Goal: Task Accomplishment & Management: Use online tool/utility

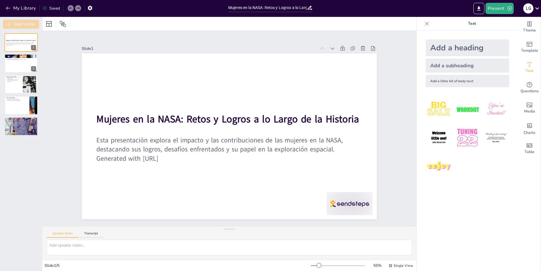
click at [23, 23] on button "Add slide" at bounding box center [21, 24] width 36 height 9
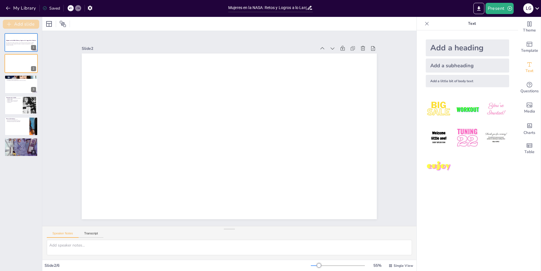
click at [20, 23] on button "Add slide" at bounding box center [21, 24] width 36 height 9
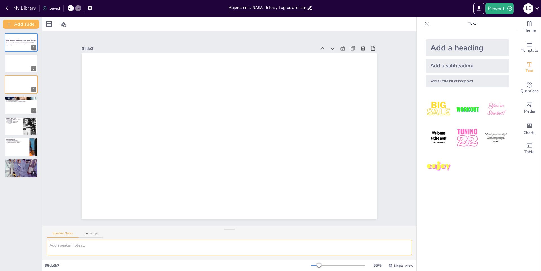
drag, startPoint x: 194, startPoint y: 243, endPoint x: 197, endPoint y: 249, distance: 6.3
drag, startPoint x: 197, startPoint y: 249, endPoint x: 15, endPoint y: 6, distance: 303.2
click at [15, 6] on button "My Library" at bounding box center [21, 8] width 34 height 9
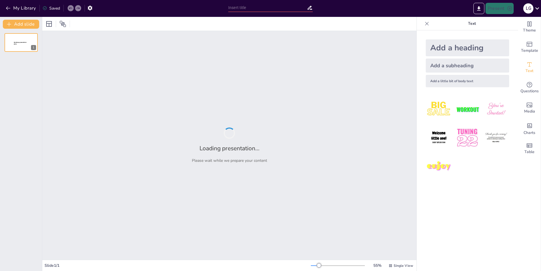
type input "Retos y Oportunidades del Fútbol Colombiano en el Escenario Internacional"
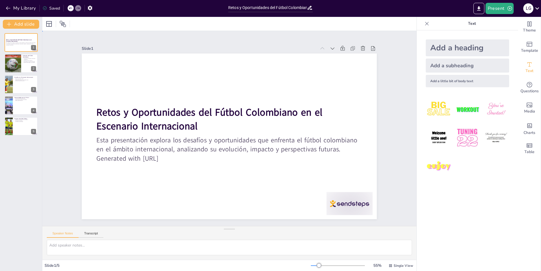
click at [364, 59] on div "Slide 1 Retos y Oportunidades del Fútbol Colombiano en el Escenario Internacion…" at bounding box center [229, 128] width 269 height 407
click at [482, 9] on button "Export to PowerPoint" at bounding box center [478, 8] width 11 height 11
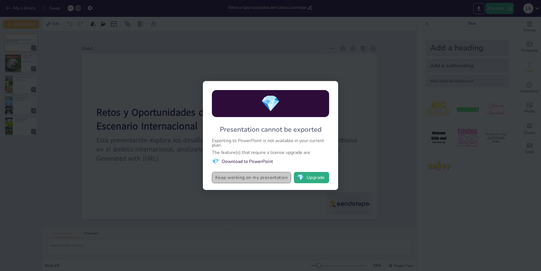
click at [269, 181] on button "Keep working on my presentation" at bounding box center [251, 177] width 79 height 11
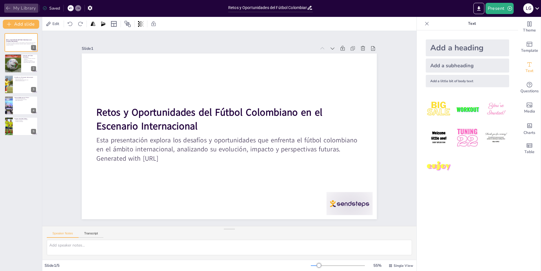
click at [26, 8] on button "My Library" at bounding box center [21, 8] width 34 height 9
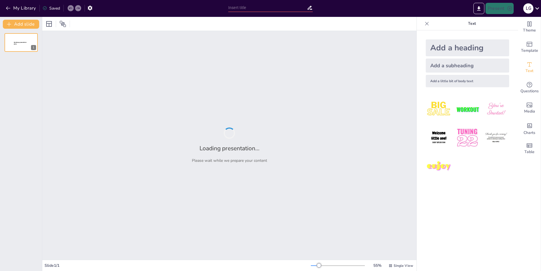
type input "Actuación en [GEOGRAPHIC_DATA]: Historia, técnica y perspectivas futuras"
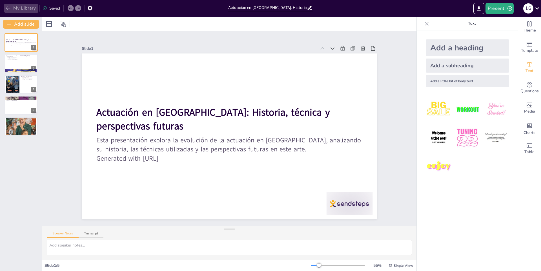
click at [29, 8] on button "My Library" at bounding box center [21, 8] width 34 height 9
